Goal: Task Accomplishment & Management: Manage account settings

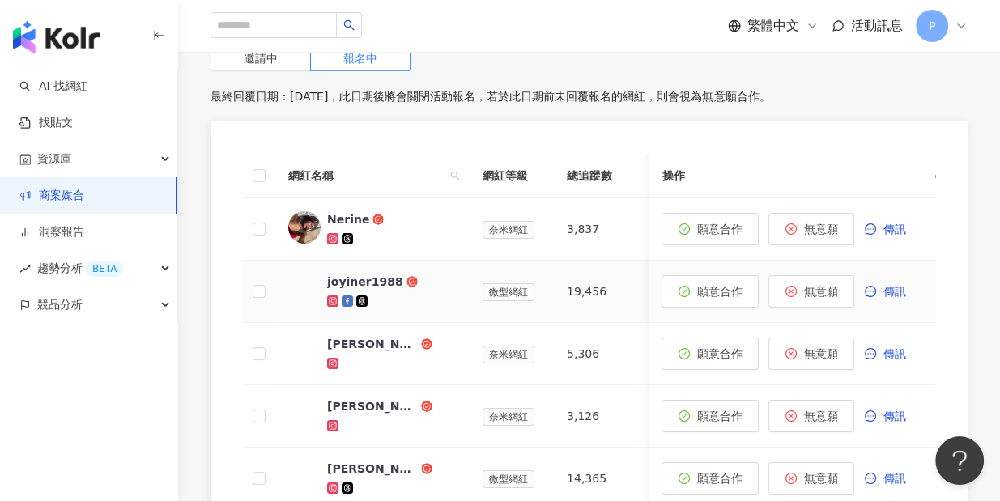
scroll to position [785, 0]
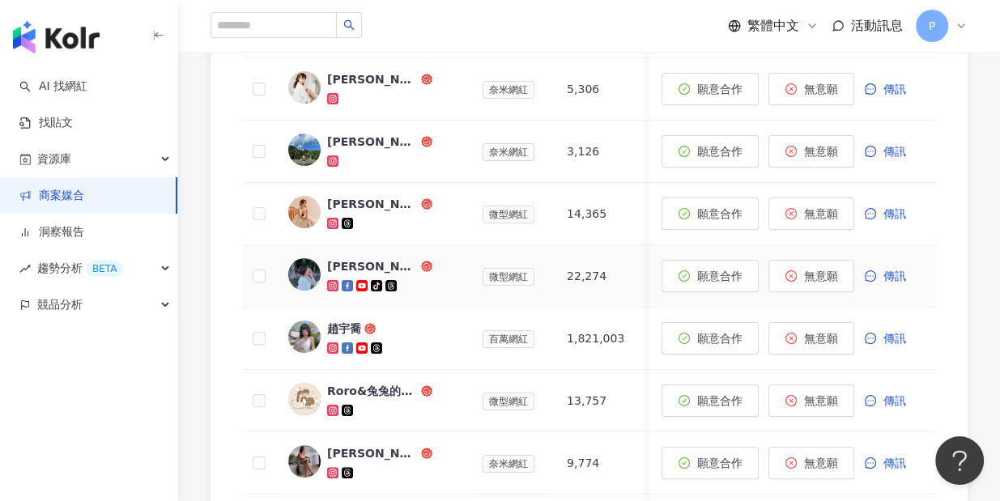
click at [407, 284] on div at bounding box center [392, 286] width 130 height 16
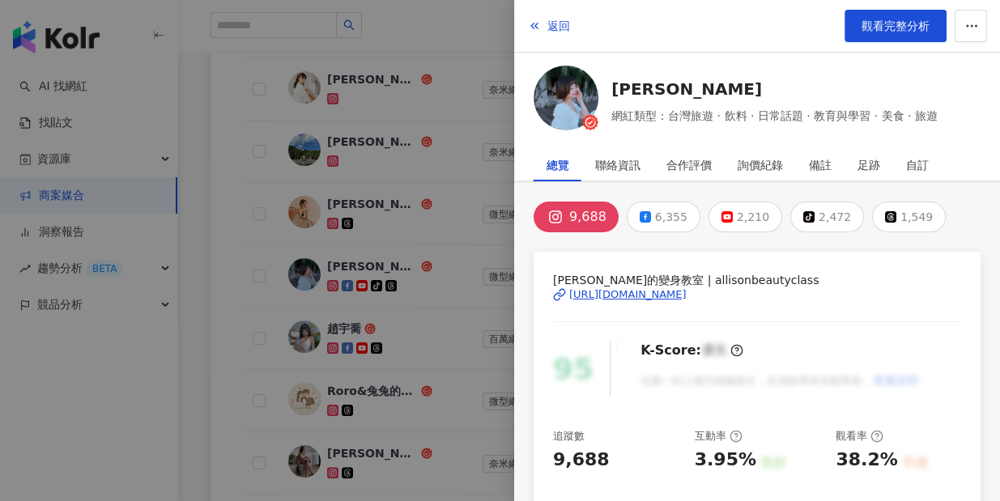
click at [639, 295] on div "https://www.instagram.com/allisonbeautyclass/" at bounding box center [627, 294] width 117 height 15
click at [336, 210] on div at bounding box center [500, 250] width 1000 height 501
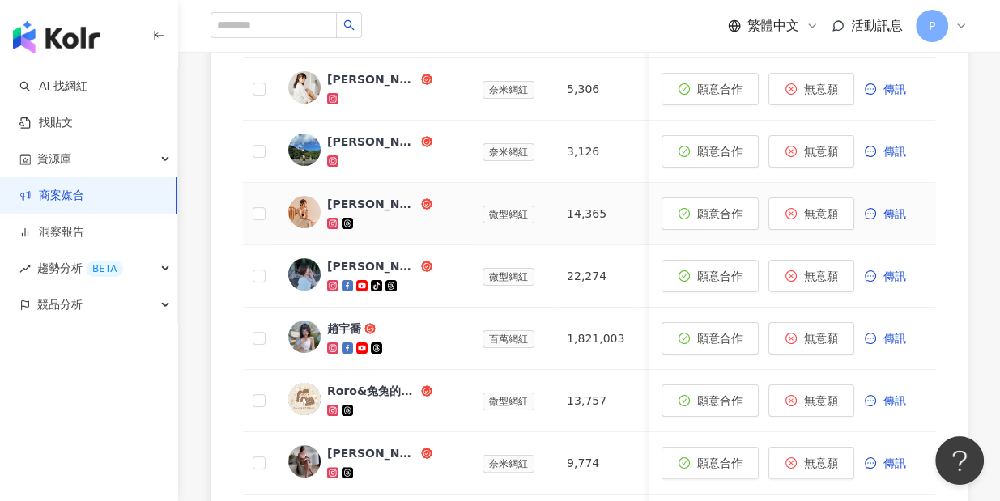
click at [310, 190] on td "[PERSON_NAME]t0128" at bounding box center [372, 214] width 194 height 62
click at [312, 207] on img at bounding box center [304, 212] width 32 height 32
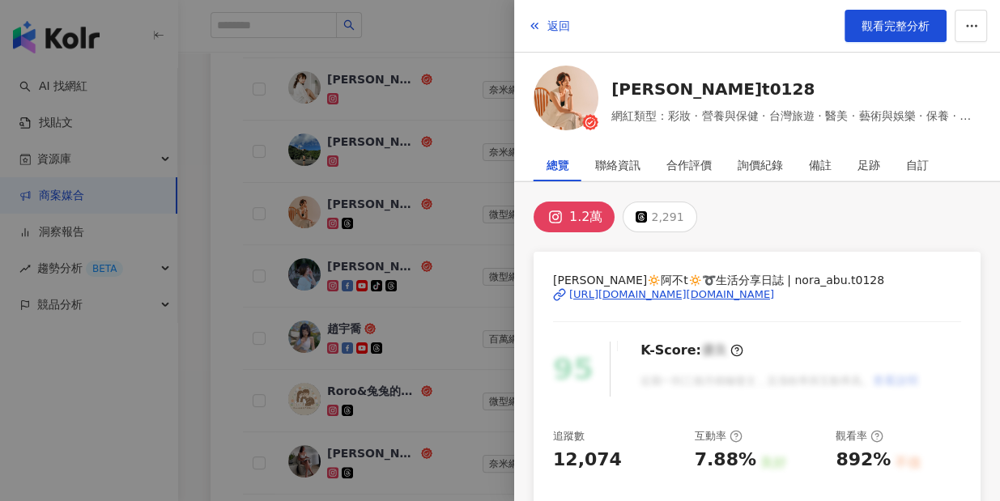
click at [588, 295] on div "[URL][DOMAIN_NAME][DOMAIN_NAME]" at bounding box center [671, 294] width 205 height 15
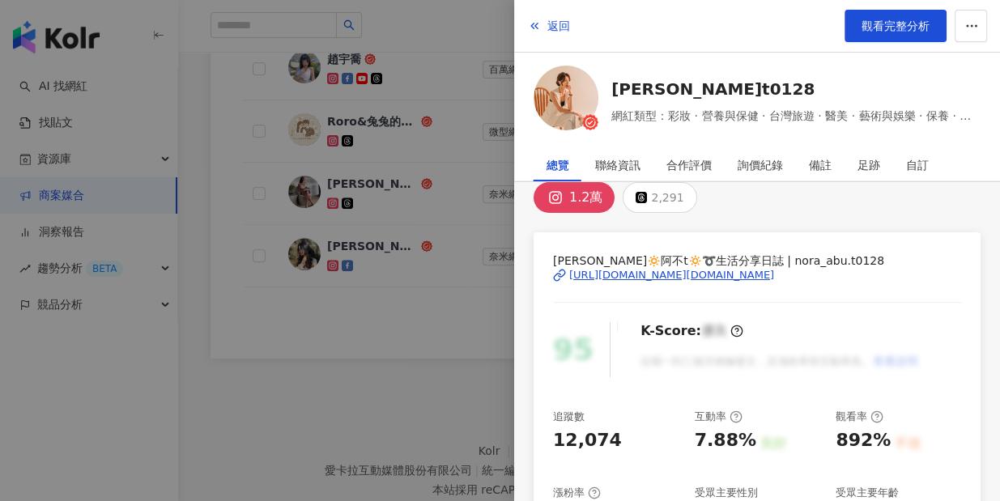
scroll to position [642, 0]
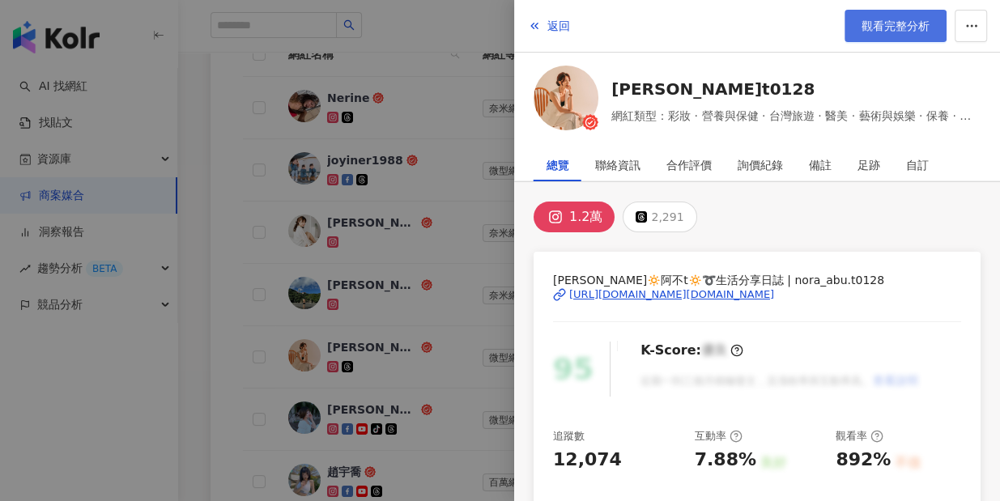
click at [886, 21] on span "觀看完整分析" at bounding box center [895, 25] width 68 height 13
click at [215, 202] on div at bounding box center [500, 250] width 1000 height 501
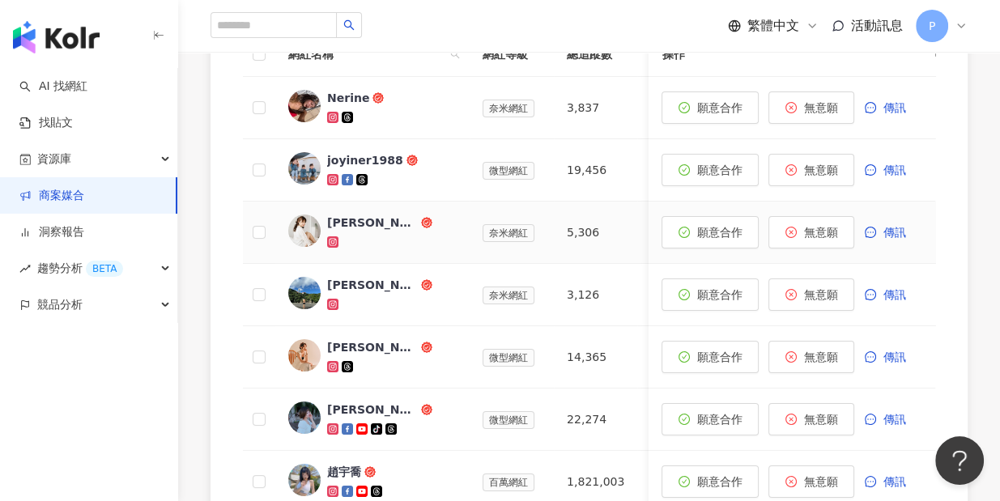
click at [301, 225] on img at bounding box center [304, 231] width 32 height 32
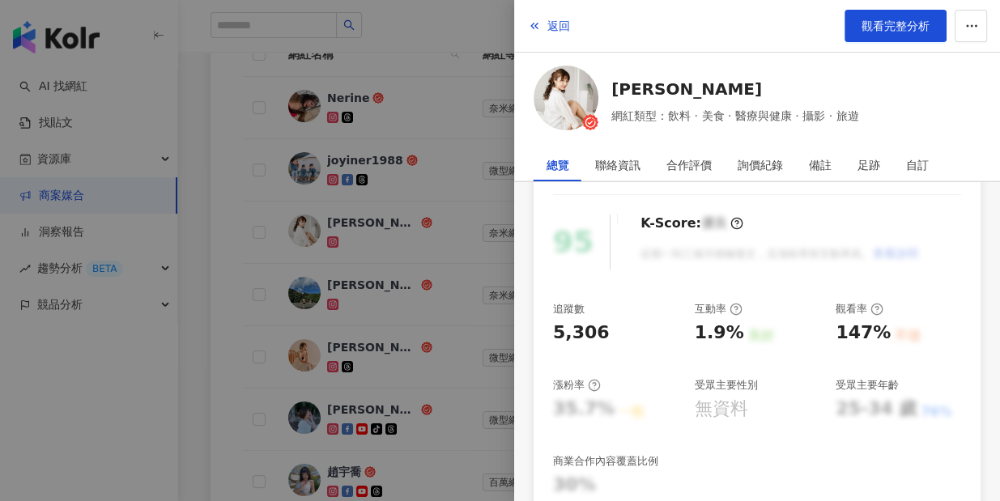
scroll to position [486, 0]
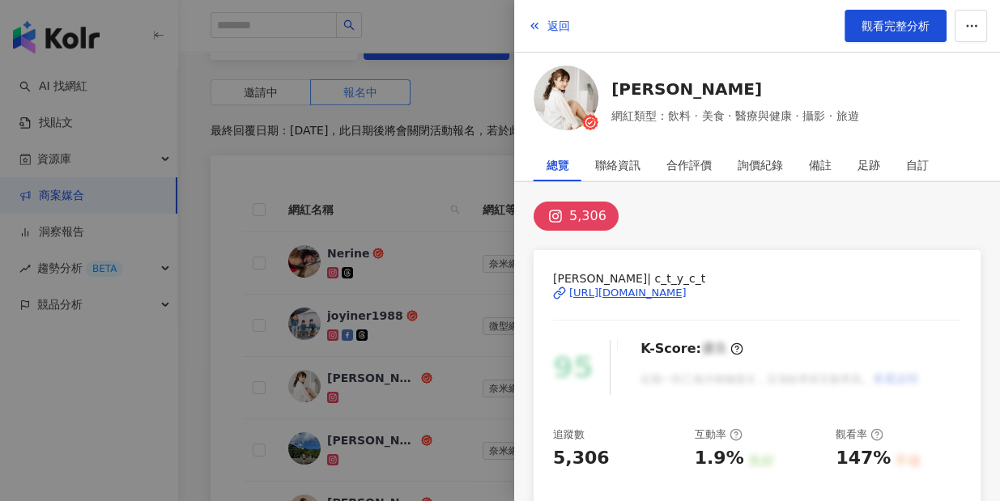
click at [631, 287] on div "https://www.instagram.com/c_t_y_c_t/" at bounding box center [627, 293] width 117 height 15
click at [465, 179] on div at bounding box center [500, 250] width 1000 height 501
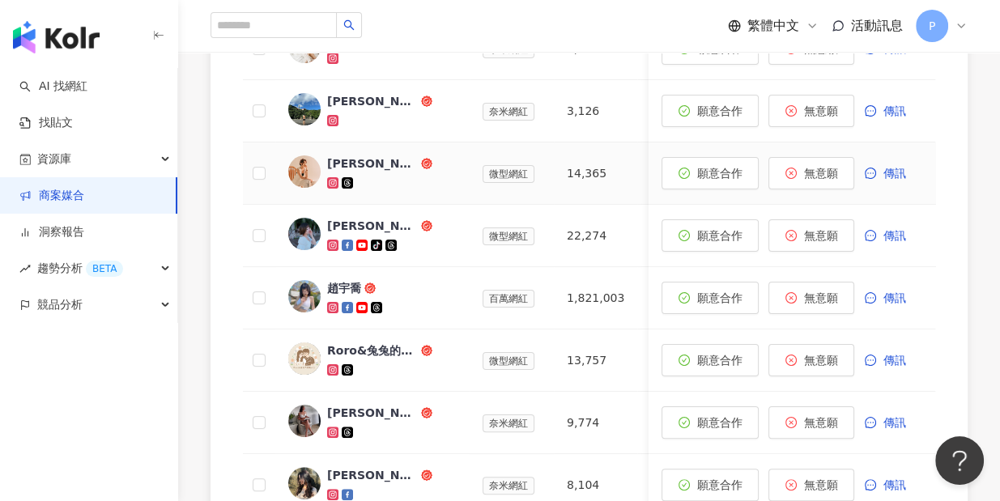
scroll to position [1107, 0]
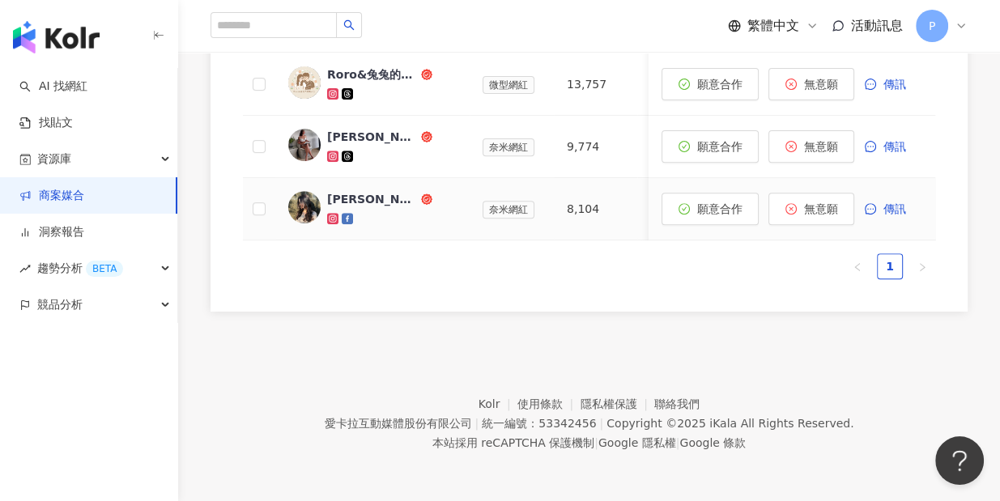
click at [291, 199] on img at bounding box center [304, 207] width 32 height 32
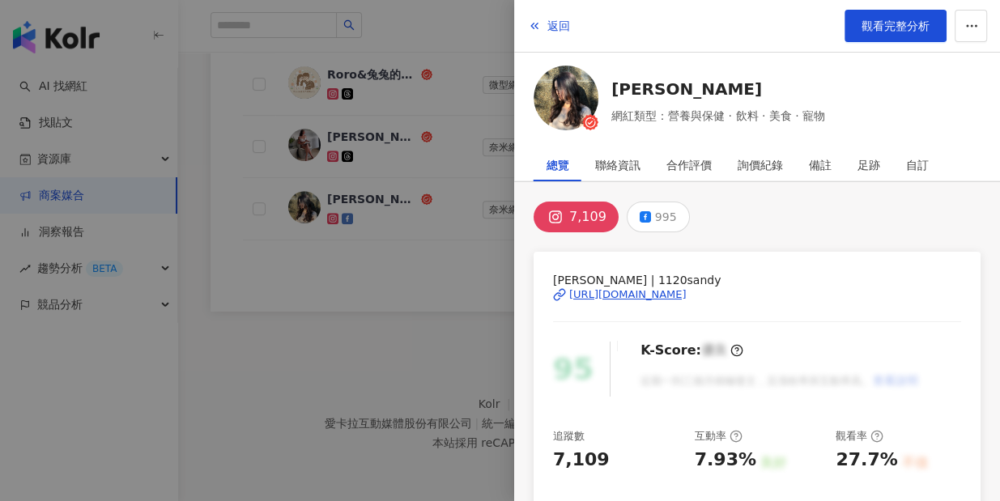
click at [682, 294] on div "https://www.instagram.com/1120sandy/" at bounding box center [627, 294] width 117 height 15
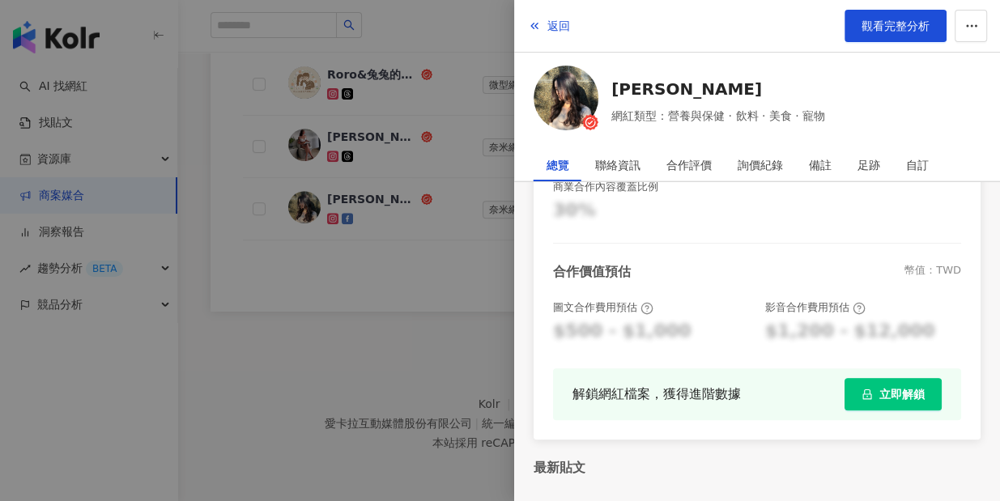
scroll to position [499, 0]
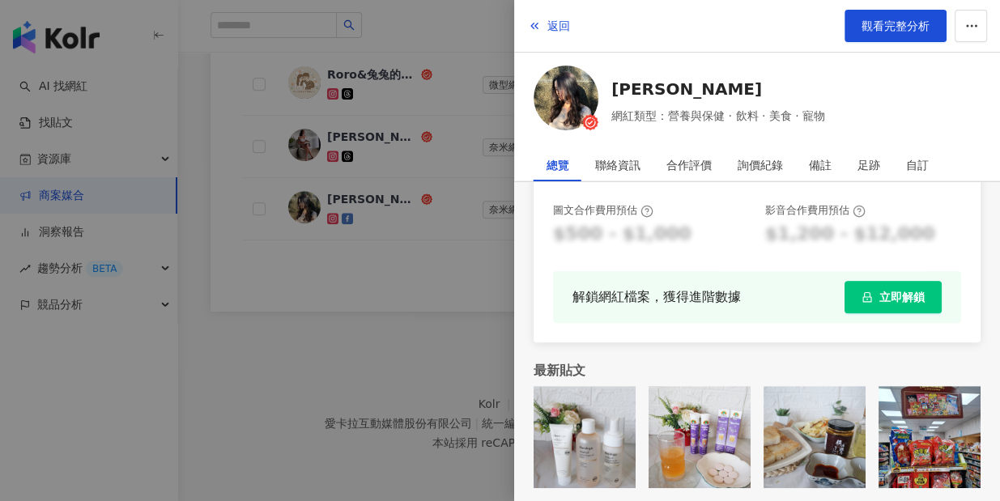
click at [334, 311] on div at bounding box center [500, 250] width 1000 height 501
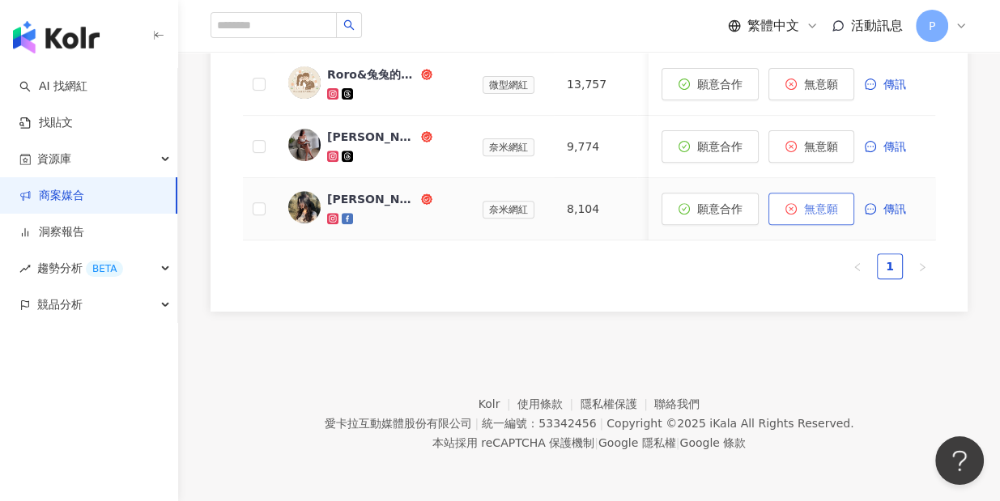
click at [827, 202] on span "無意願" at bounding box center [820, 208] width 34 height 13
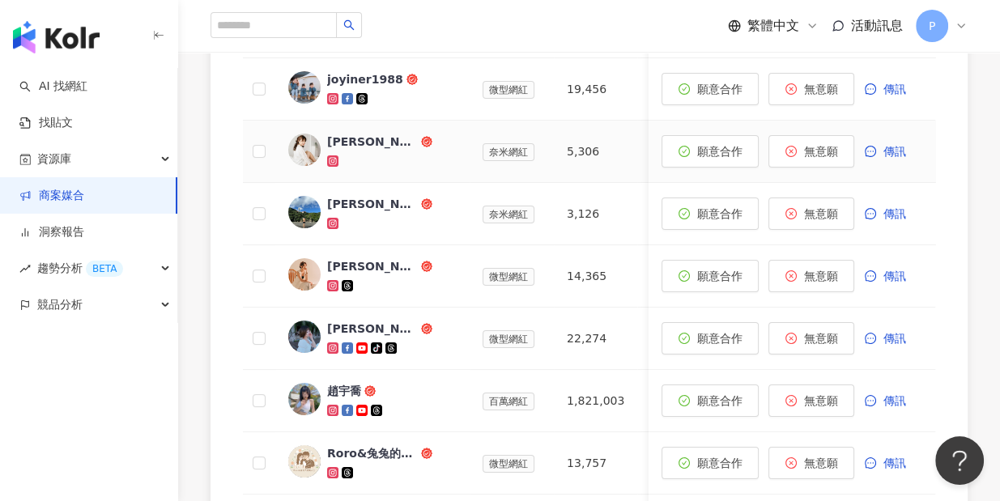
scroll to position [1044, 0]
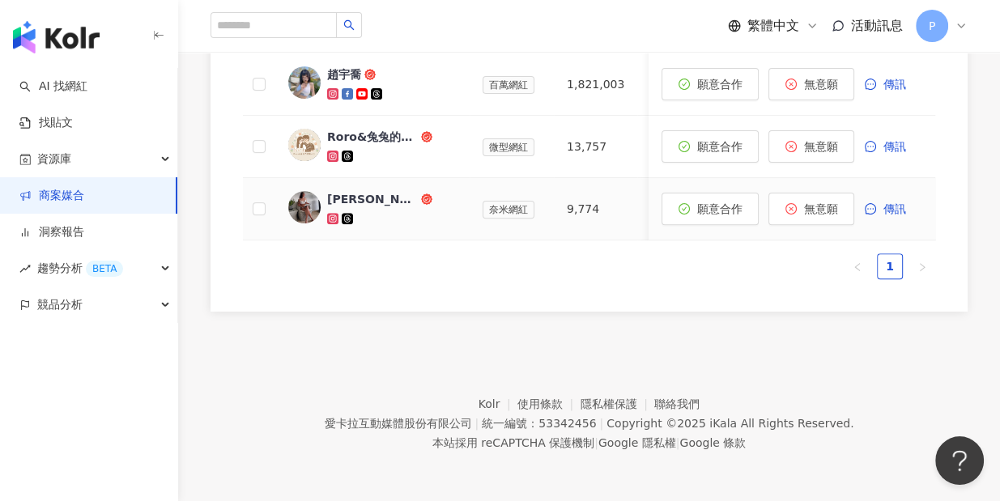
click at [303, 201] on img at bounding box center [304, 207] width 32 height 32
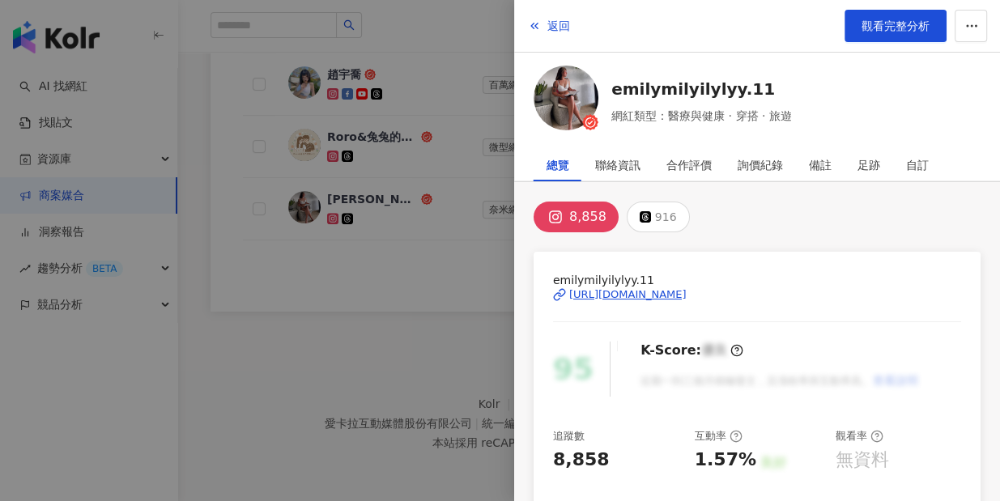
scroll to position [838, 0]
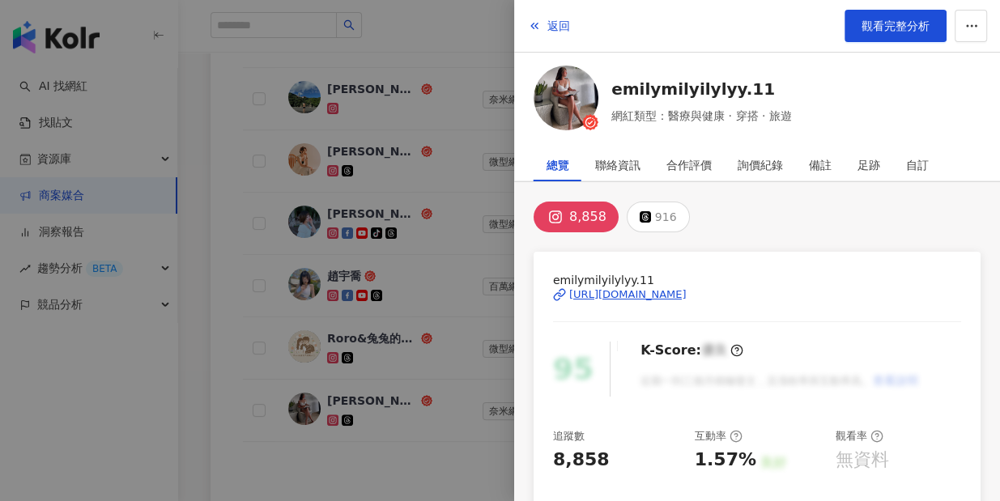
click at [674, 291] on div "https://www.instagram.com/emilymilyilylyy.11/" at bounding box center [627, 294] width 117 height 15
click at [200, 286] on div at bounding box center [500, 250] width 1000 height 501
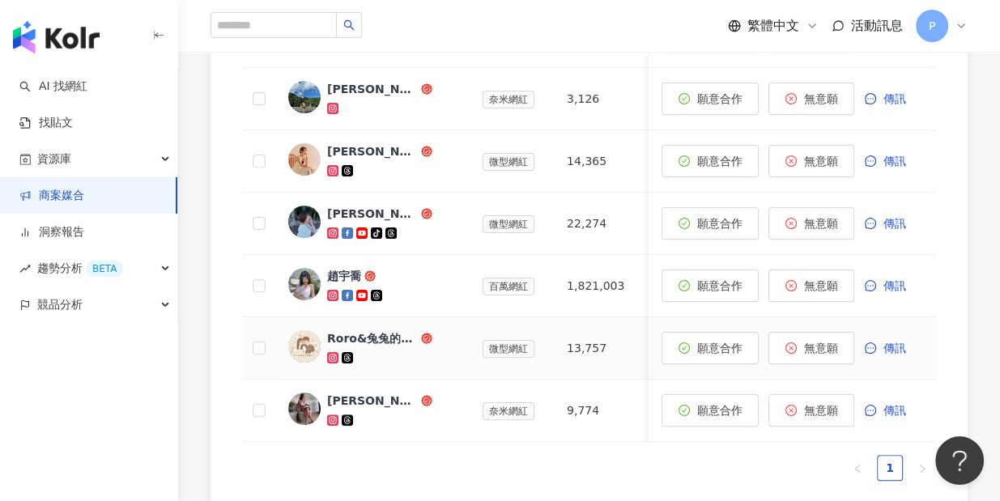
click at [369, 334] on div "Roro&兔兔的跑跳人生" at bounding box center [372, 338] width 91 height 16
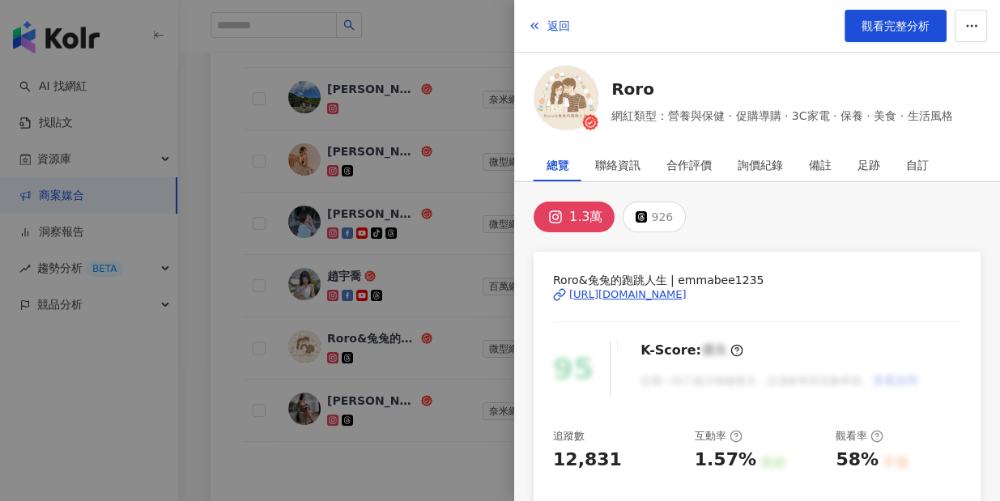
click at [682, 295] on div "https://www.instagram.com/emmabee1235/" at bounding box center [627, 294] width 117 height 15
click at [482, 276] on div at bounding box center [500, 250] width 1000 height 501
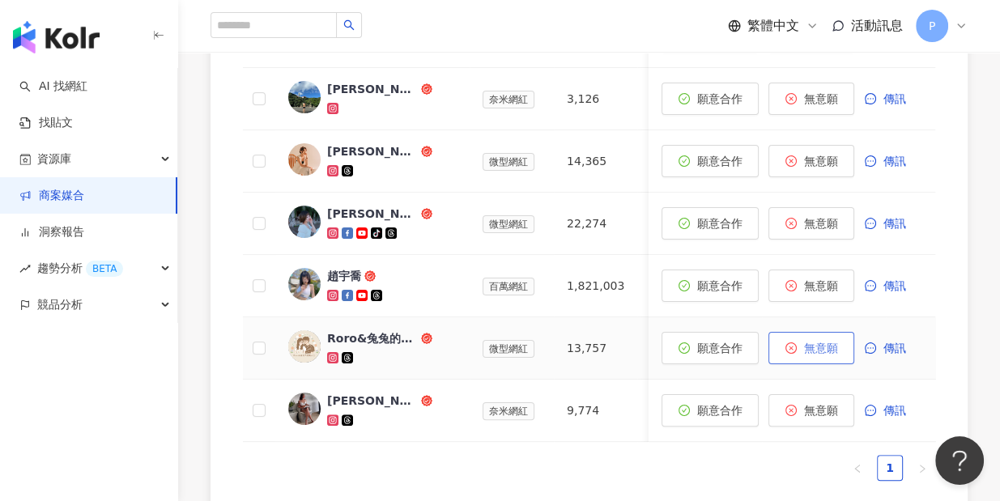
click at [822, 345] on span "無意願" at bounding box center [820, 348] width 34 height 13
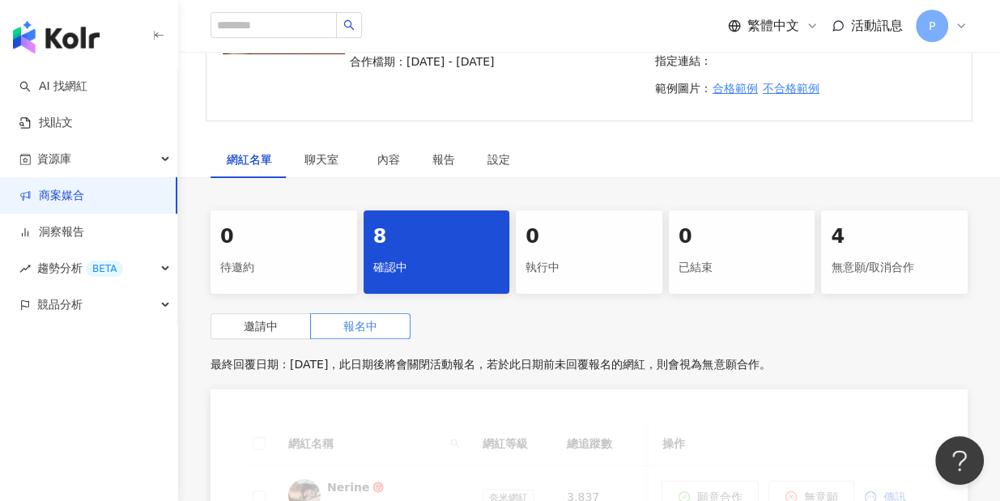
scroll to position [727, 0]
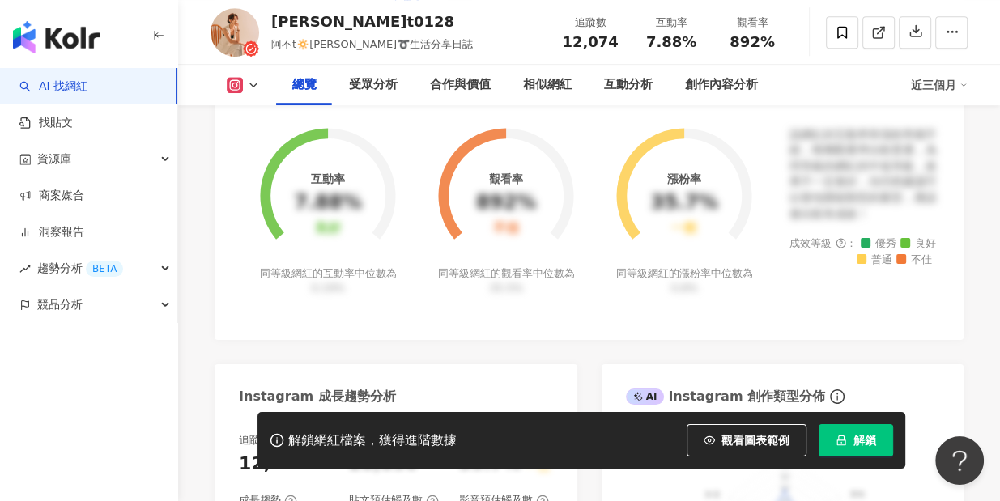
scroll to position [1090, 0]
